Goal: Task Accomplishment & Management: Manage account settings

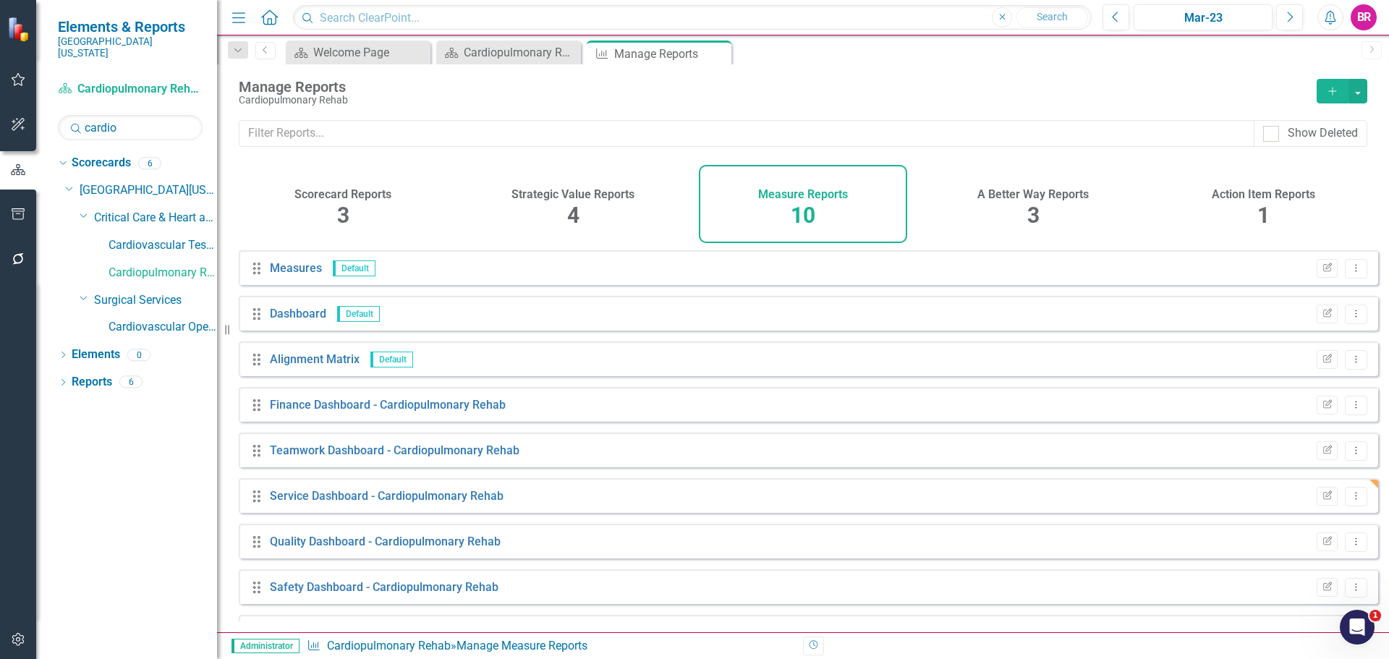
scroll to position [85, 0]
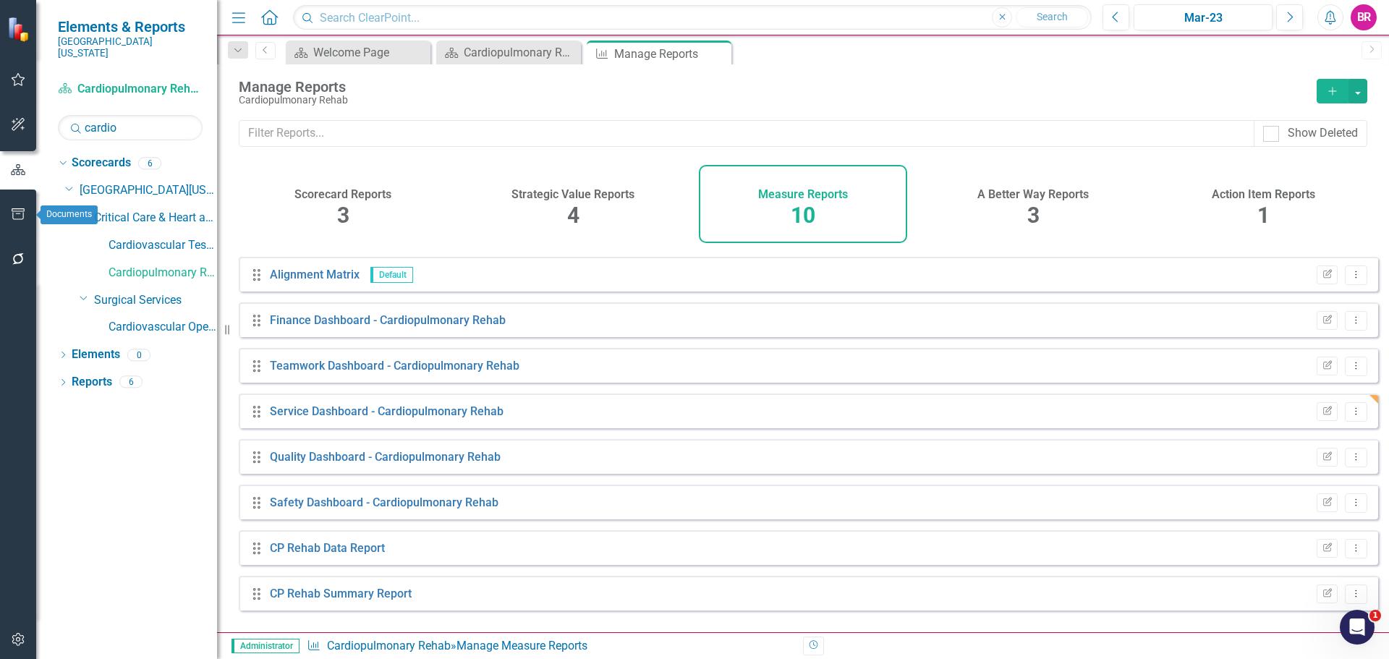
click at [24, 216] on icon "button" at bounding box center [18, 214] width 15 height 12
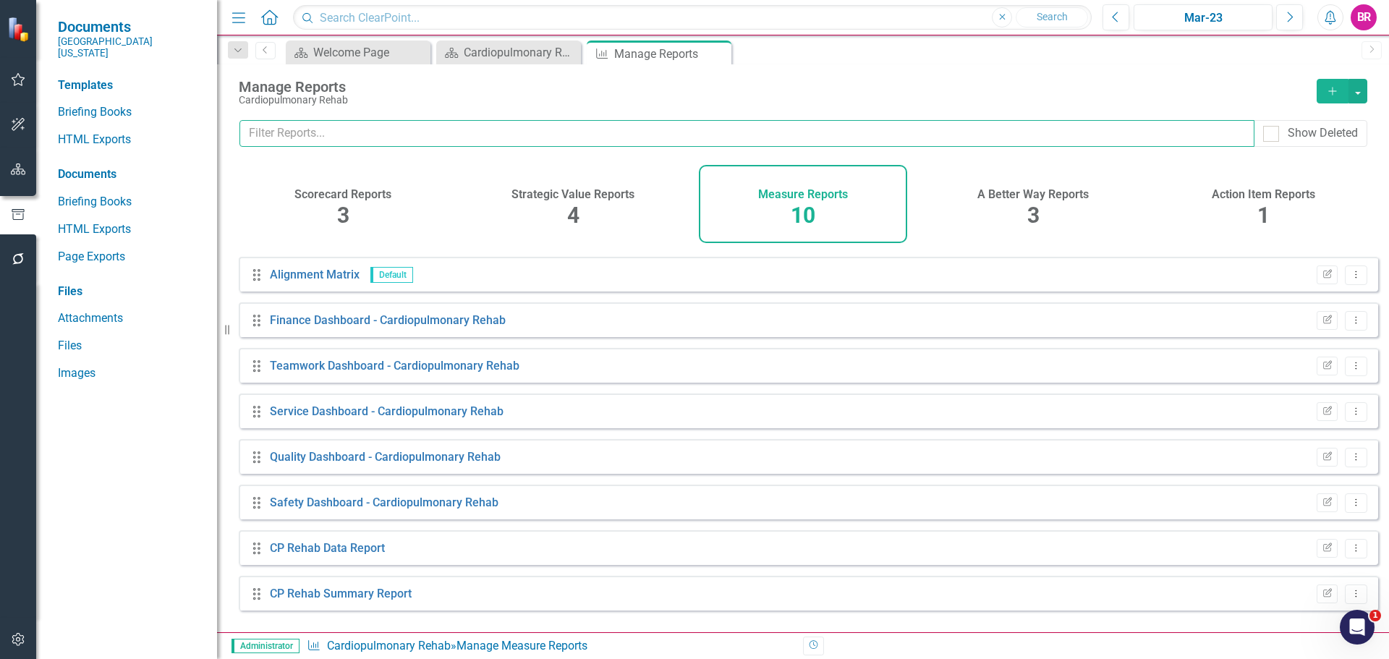
click at [369, 138] on input "text" at bounding box center [746, 133] width 1015 height 27
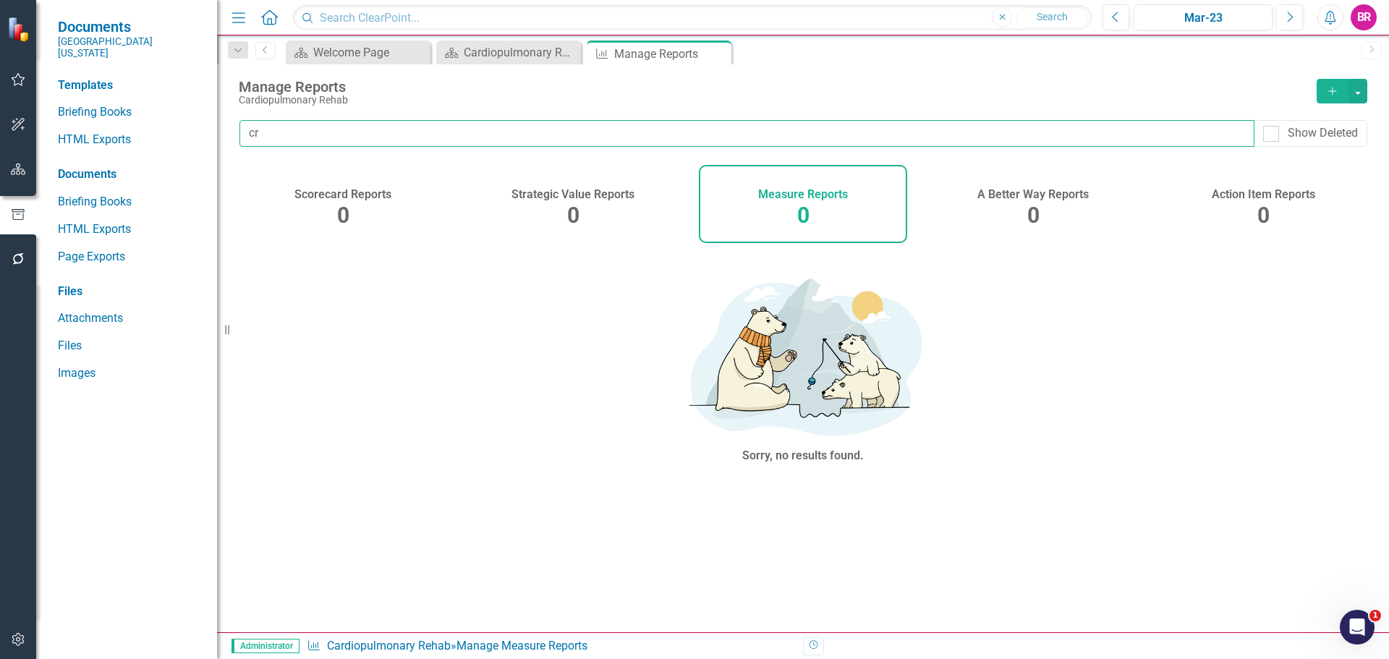
type input "c"
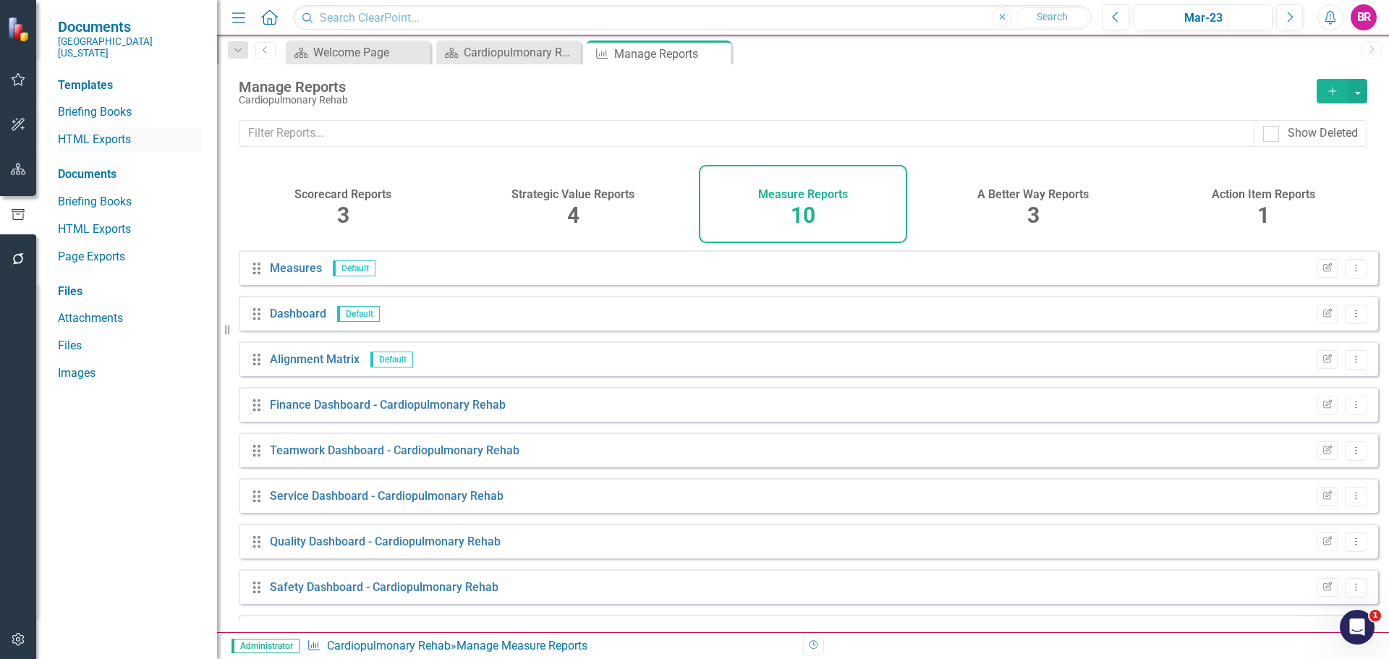
click at [122, 132] on link "HTML Exports" at bounding box center [130, 140] width 145 height 17
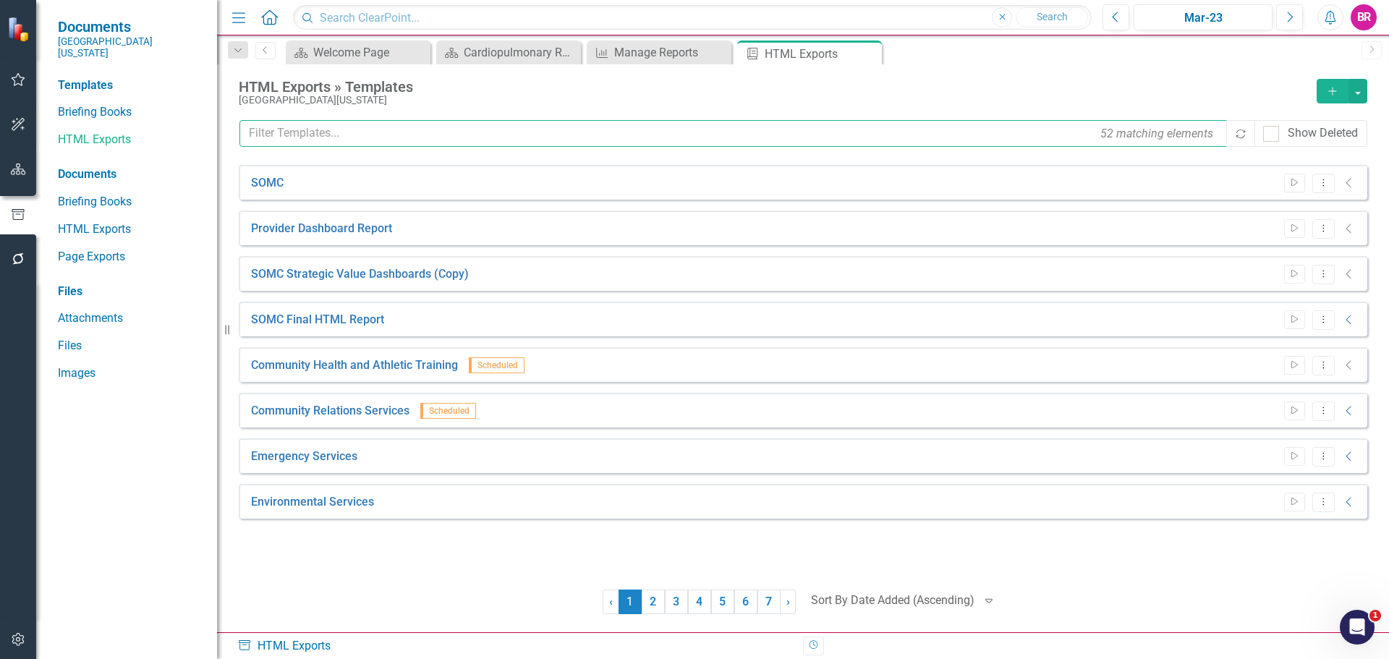
click at [326, 139] on input "text" at bounding box center [733, 133] width 989 height 27
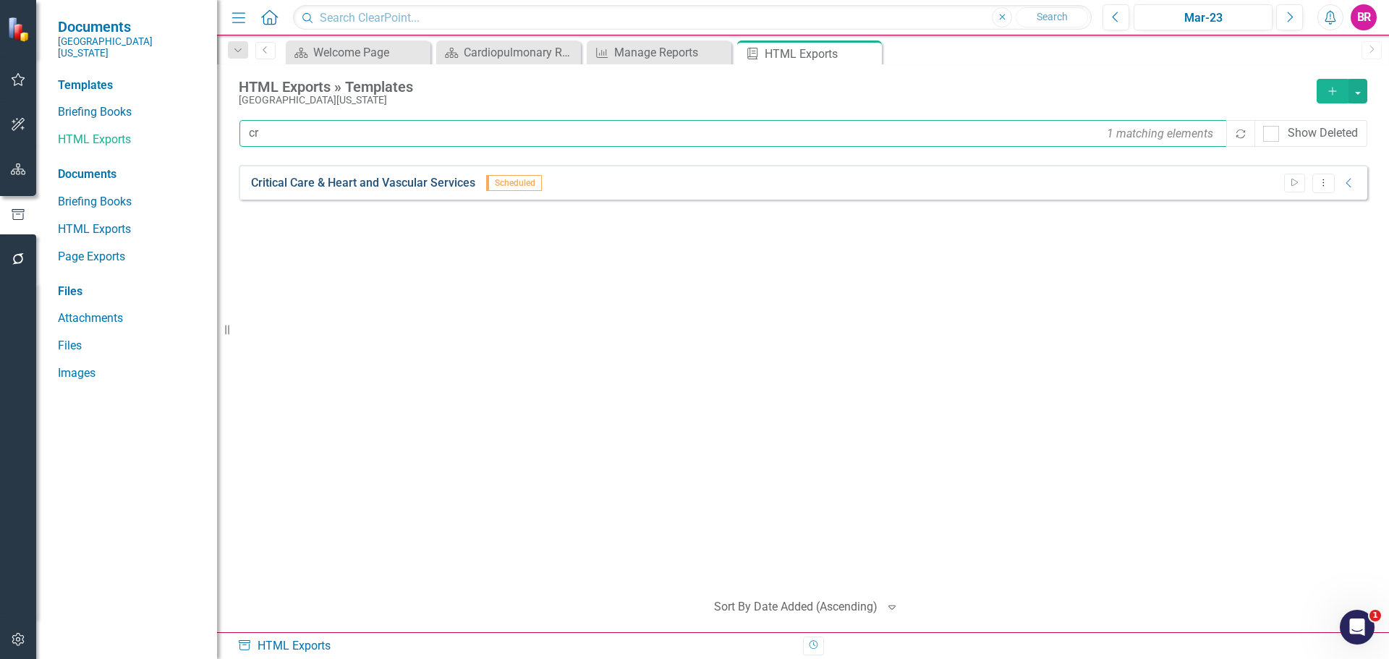
type input "cr"
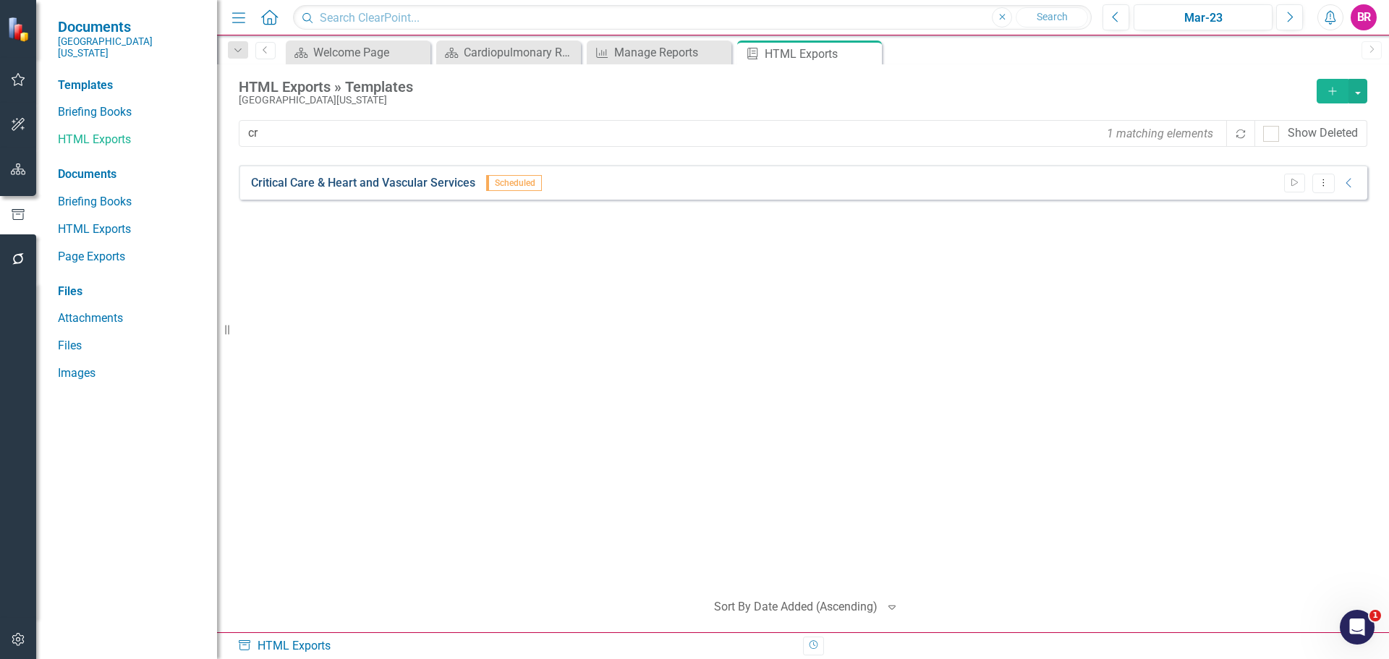
click at [346, 180] on link "Critical Care & Heart and Vascular Services" at bounding box center [363, 183] width 224 height 17
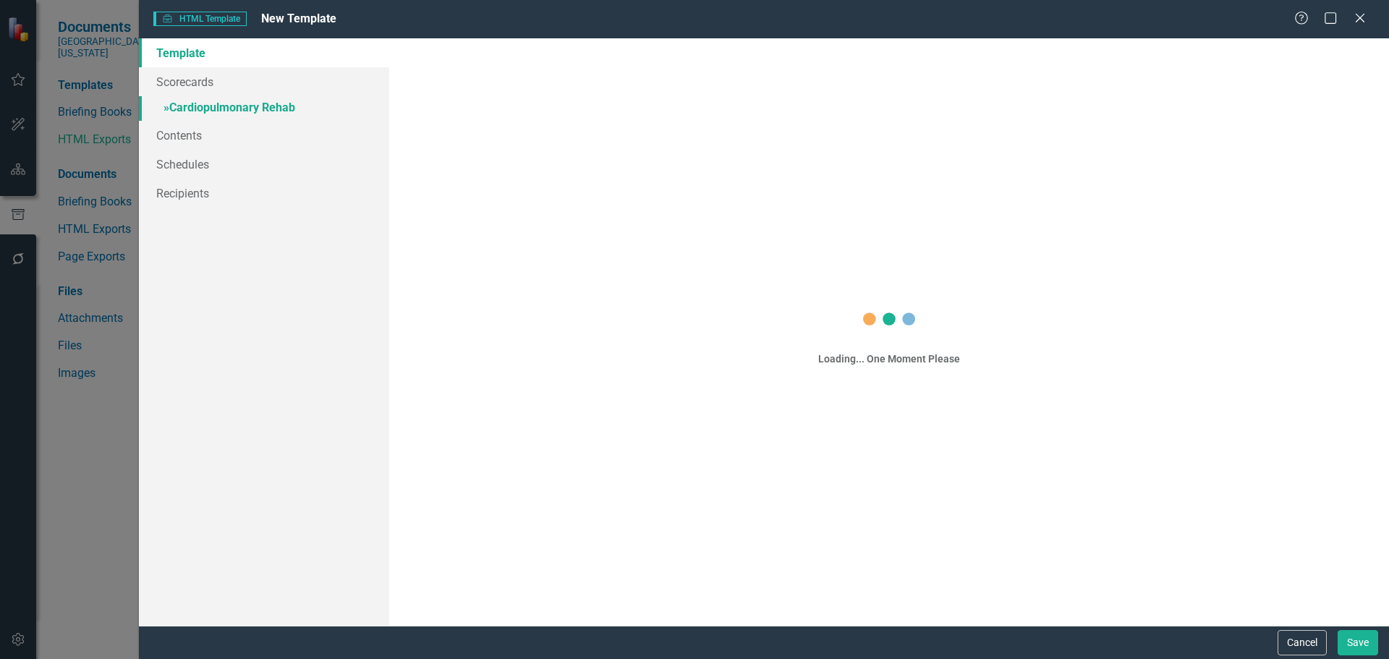
click at [282, 106] on link "» Cardiopulmonary Rehab" at bounding box center [264, 108] width 250 height 25
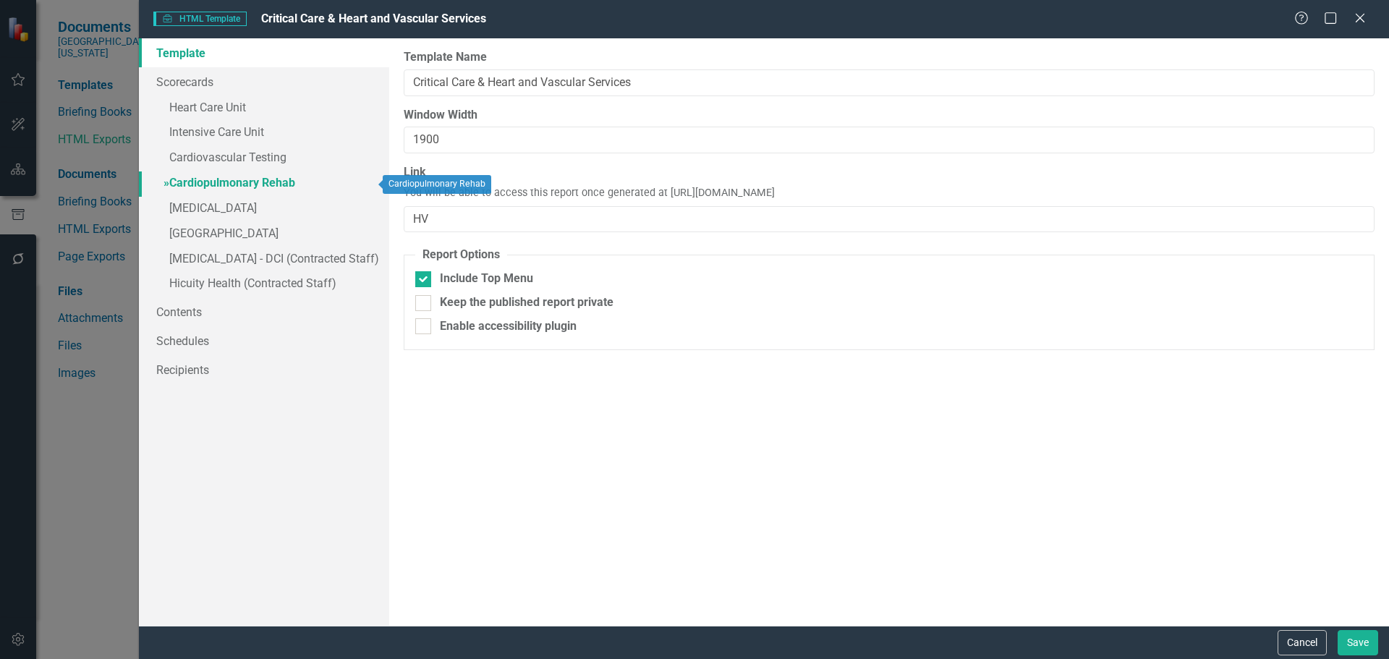
click at [282, 186] on link "» Cardiopulmonary Rehab" at bounding box center [264, 183] width 250 height 25
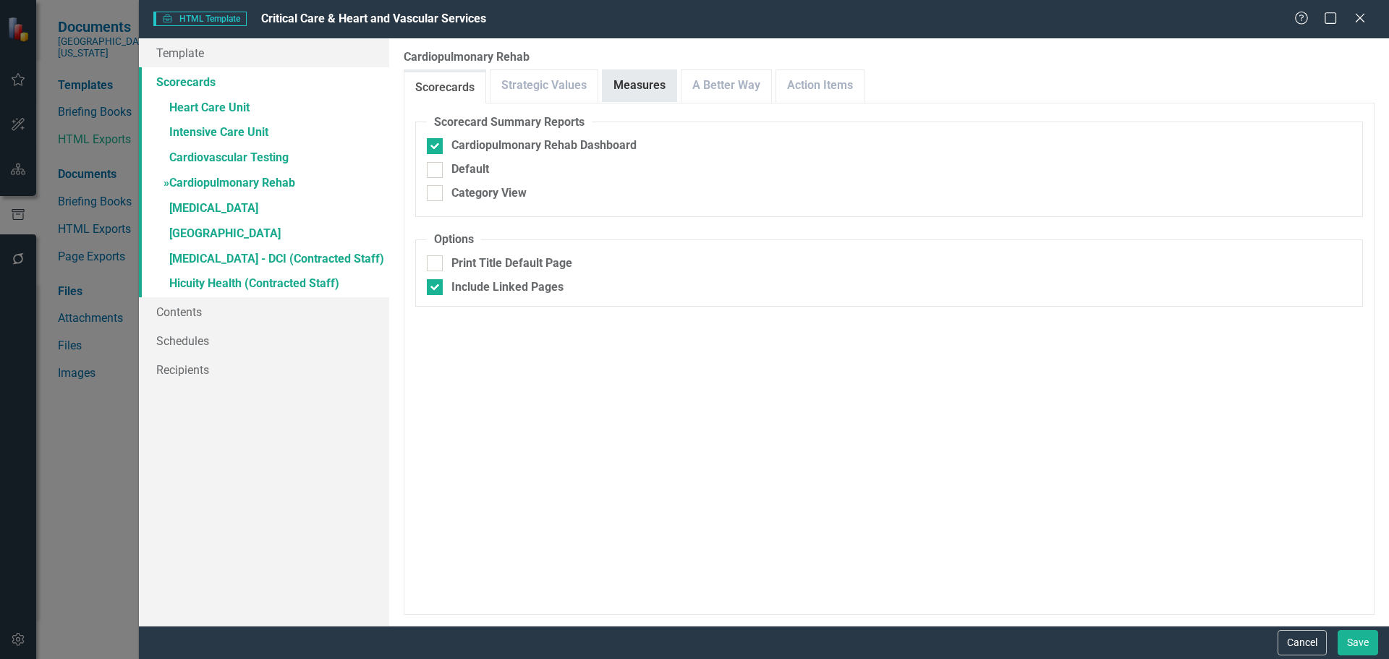
click at [651, 90] on link "Measures" at bounding box center [640, 85] width 74 height 31
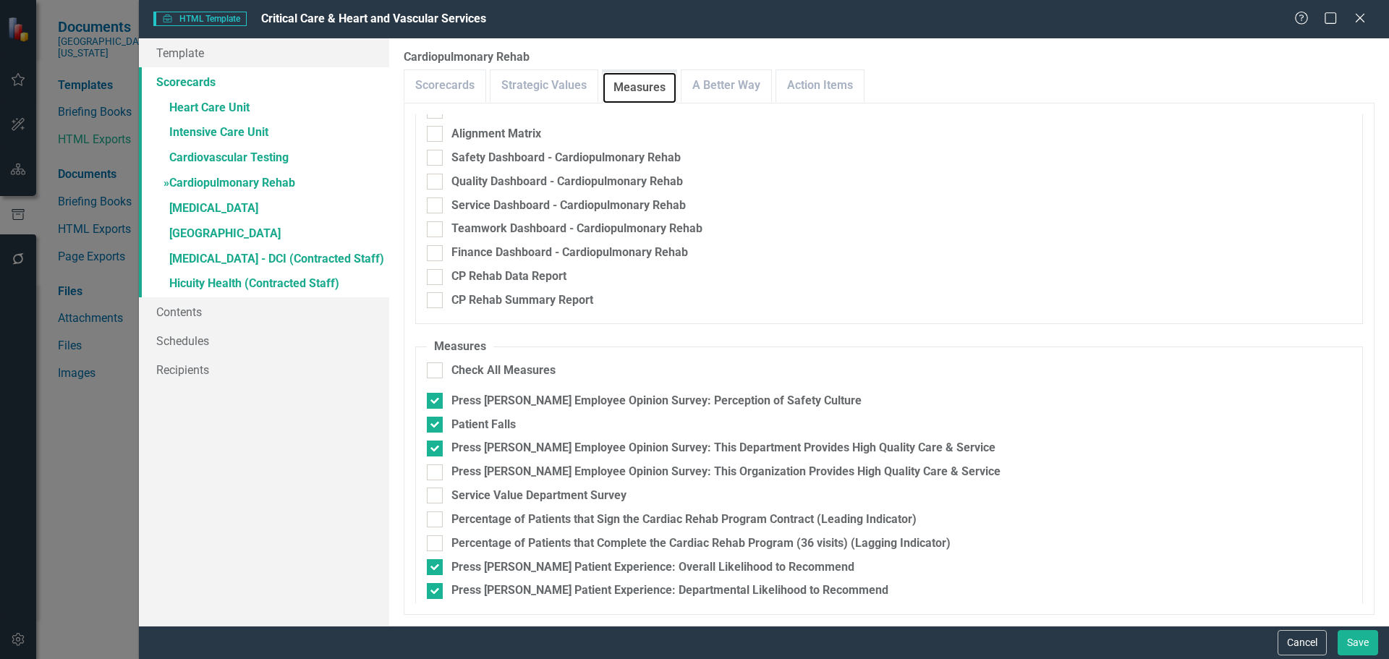
scroll to position [118, 0]
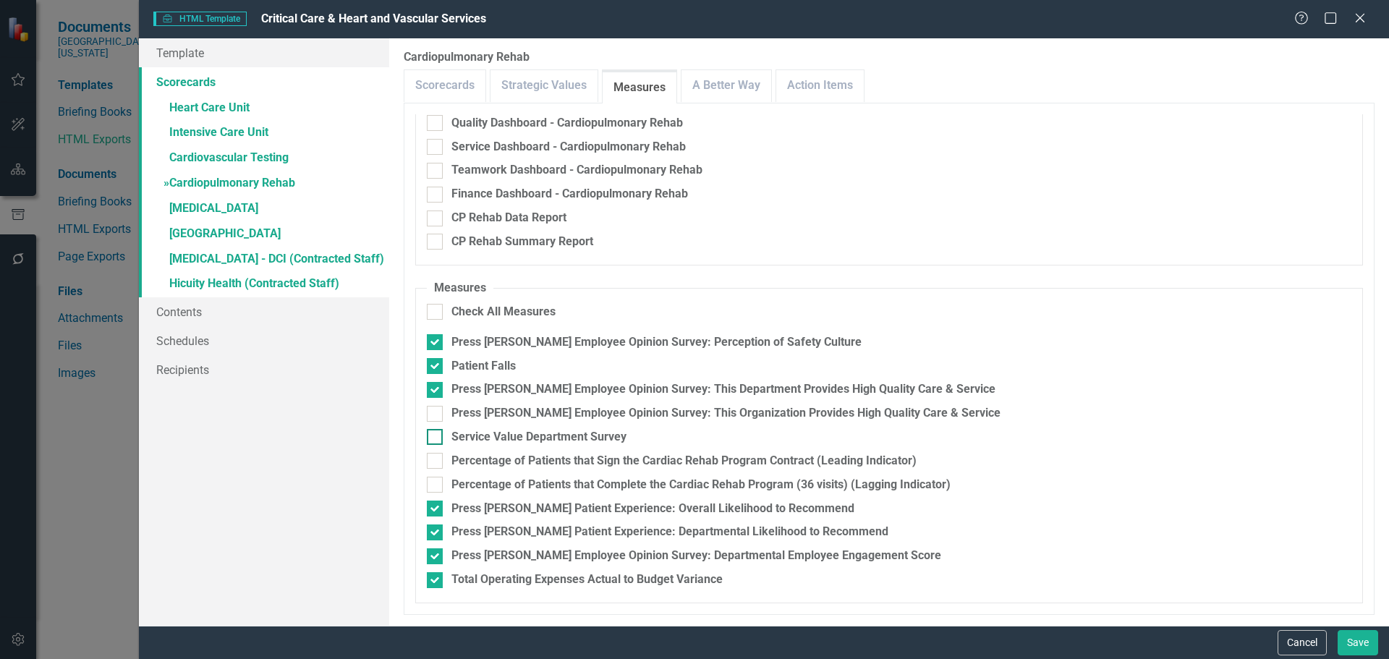
click at [574, 435] on div "Service Value Department Survey" at bounding box center [538, 437] width 175 height 17
click at [436, 435] on input "Service Value Department Survey" at bounding box center [431, 433] width 9 height 9
checkbox input "true"
click at [1361, 645] on button "Save" at bounding box center [1358, 642] width 41 height 25
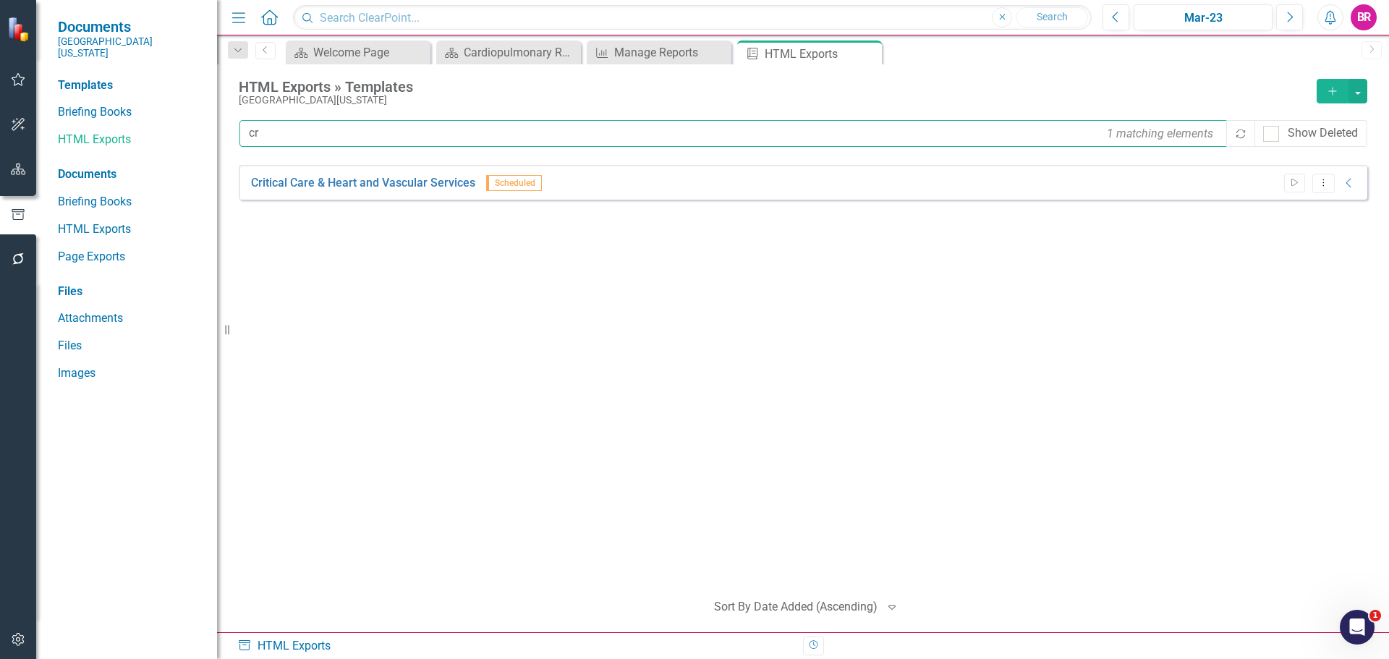
click at [321, 139] on input "cr" at bounding box center [733, 133] width 989 height 27
